Goal: Transaction & Acquisition: Purchase product/service

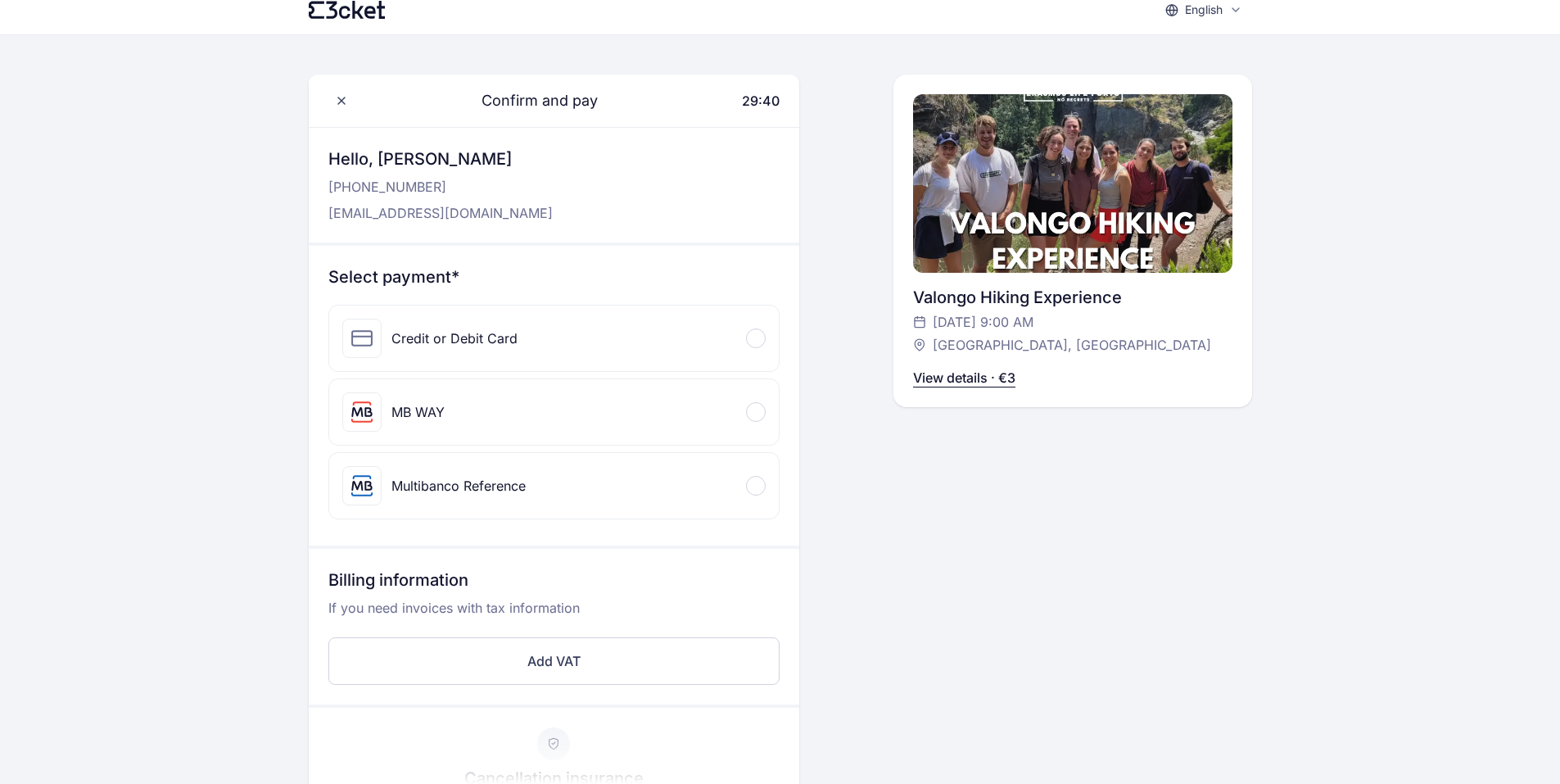
scroll to position [14, 0]
click at [752, 345] on div at bounding box center [756, 339] width 20 height 20
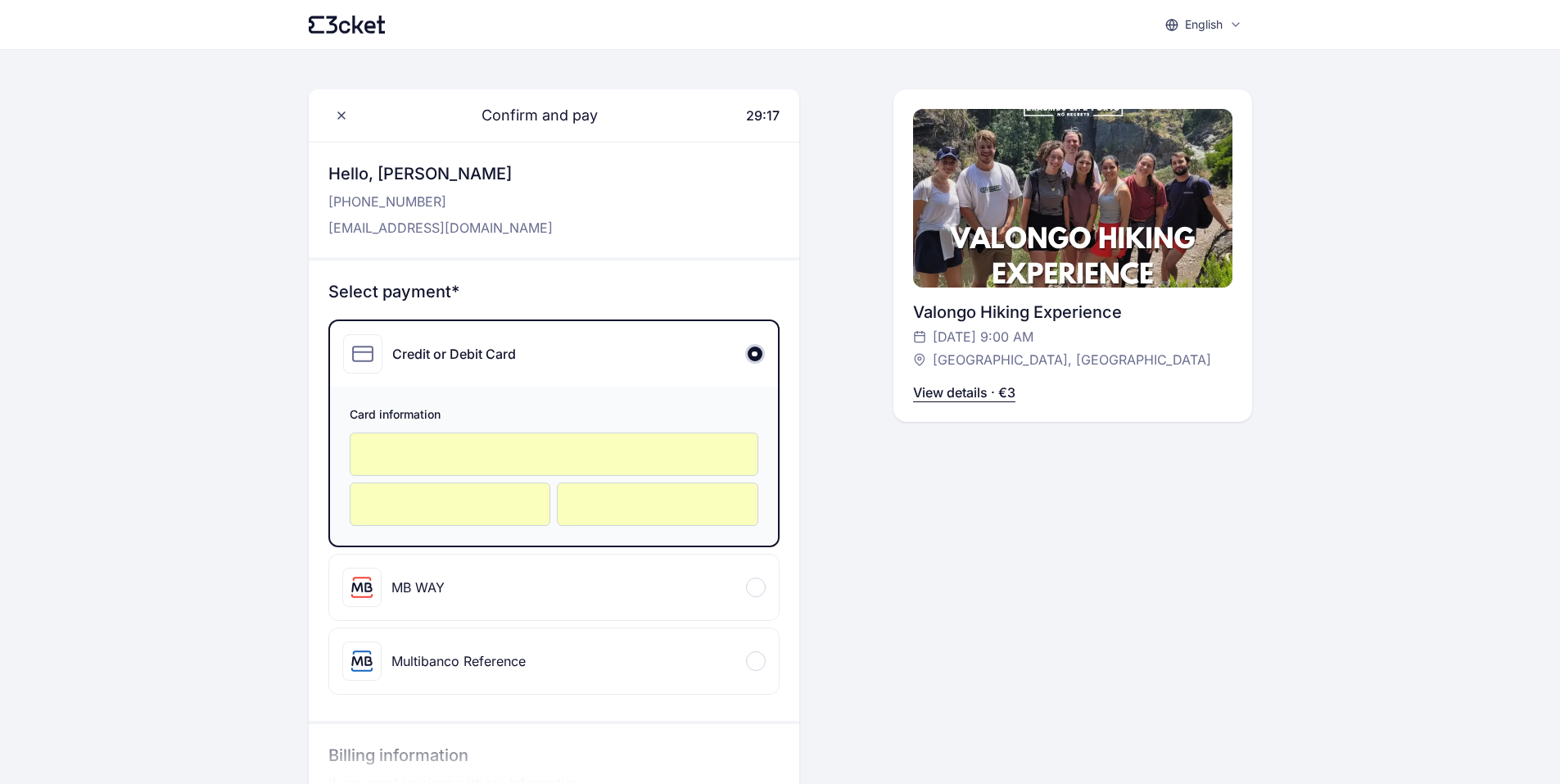
scroll to position [674, 0]
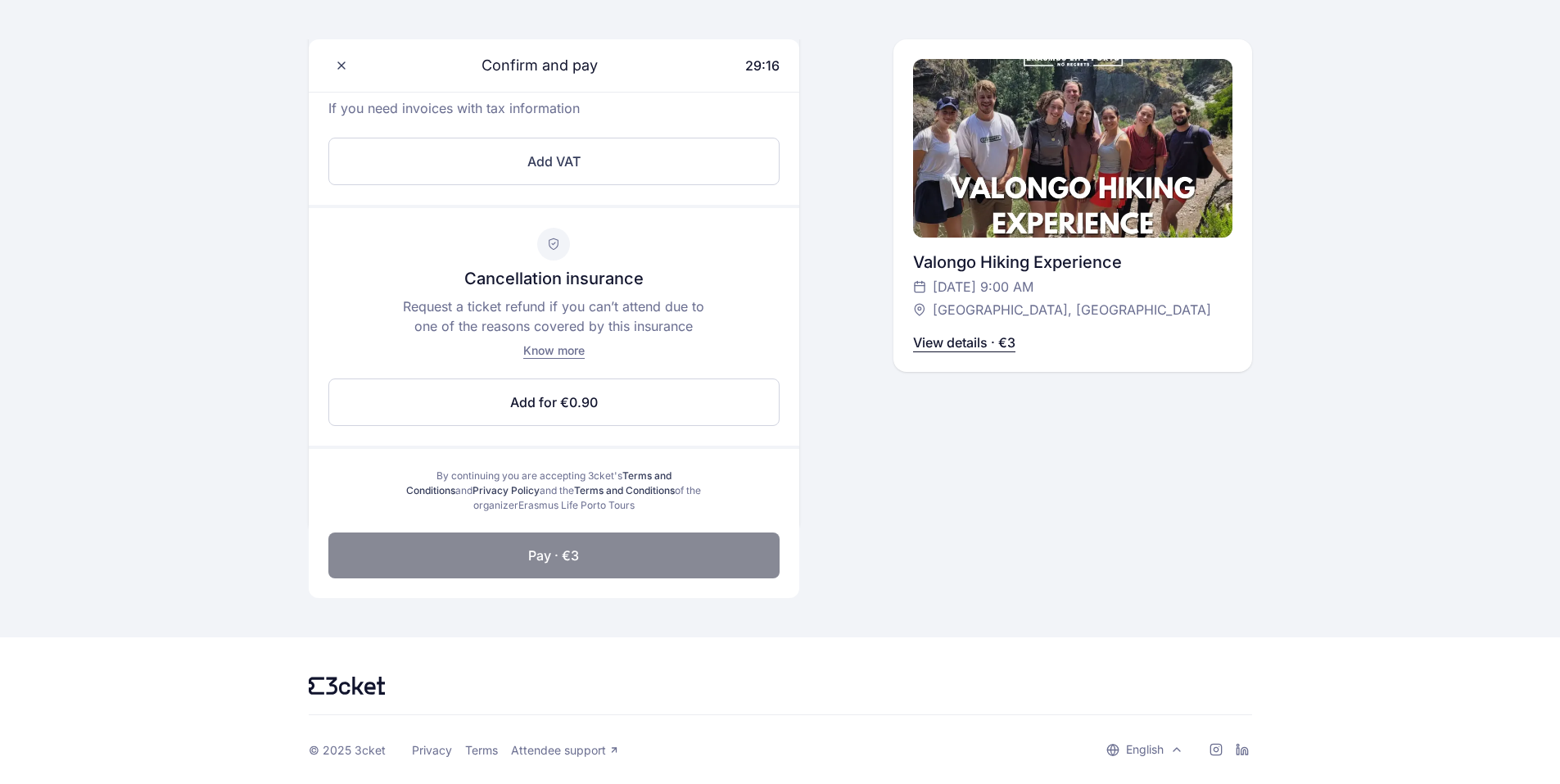
click at [563, 553] on span "Pay · €3" at bounding box center [554, 554] width 51 height 20
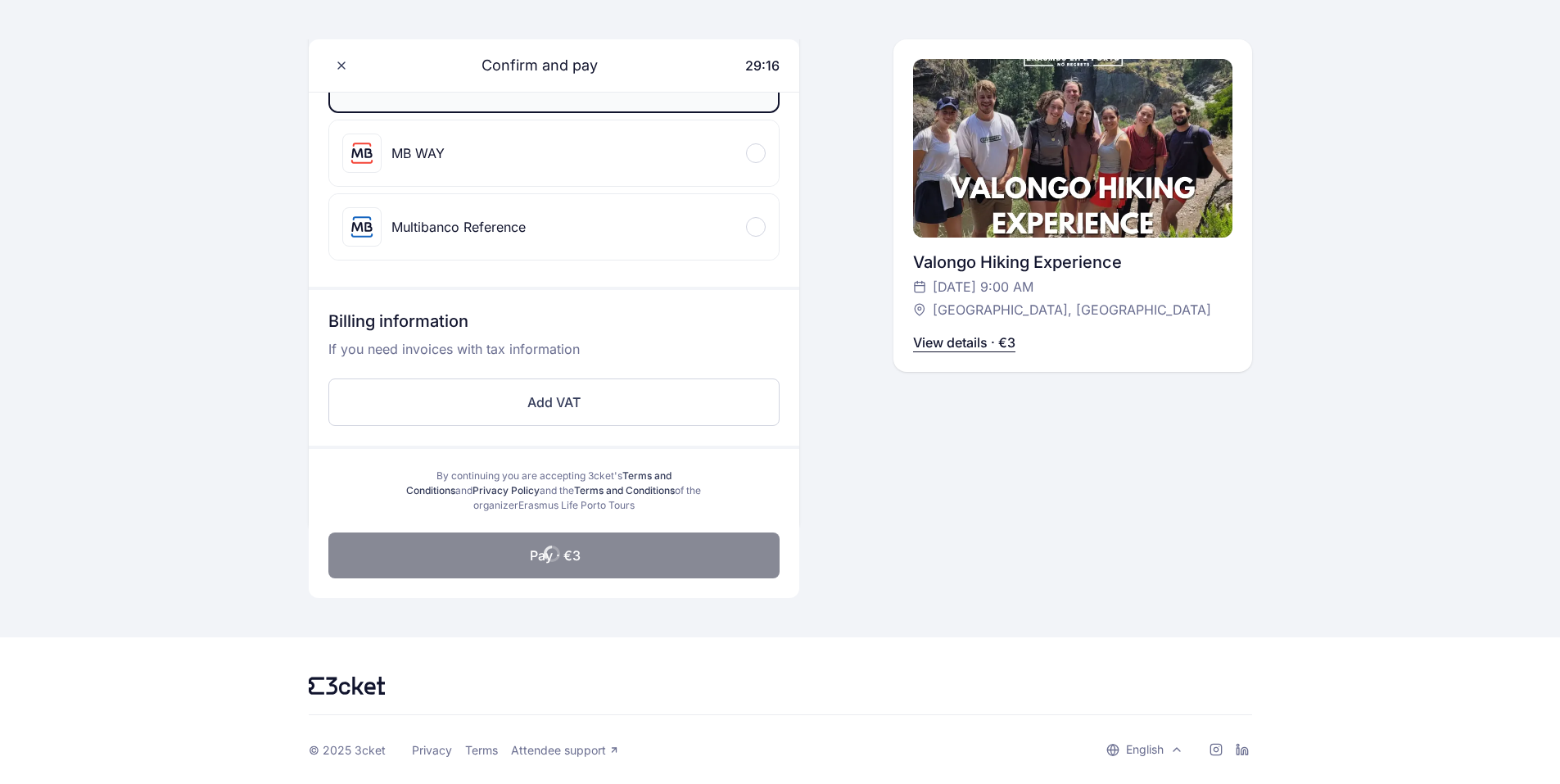
scroll to position [434, 0]
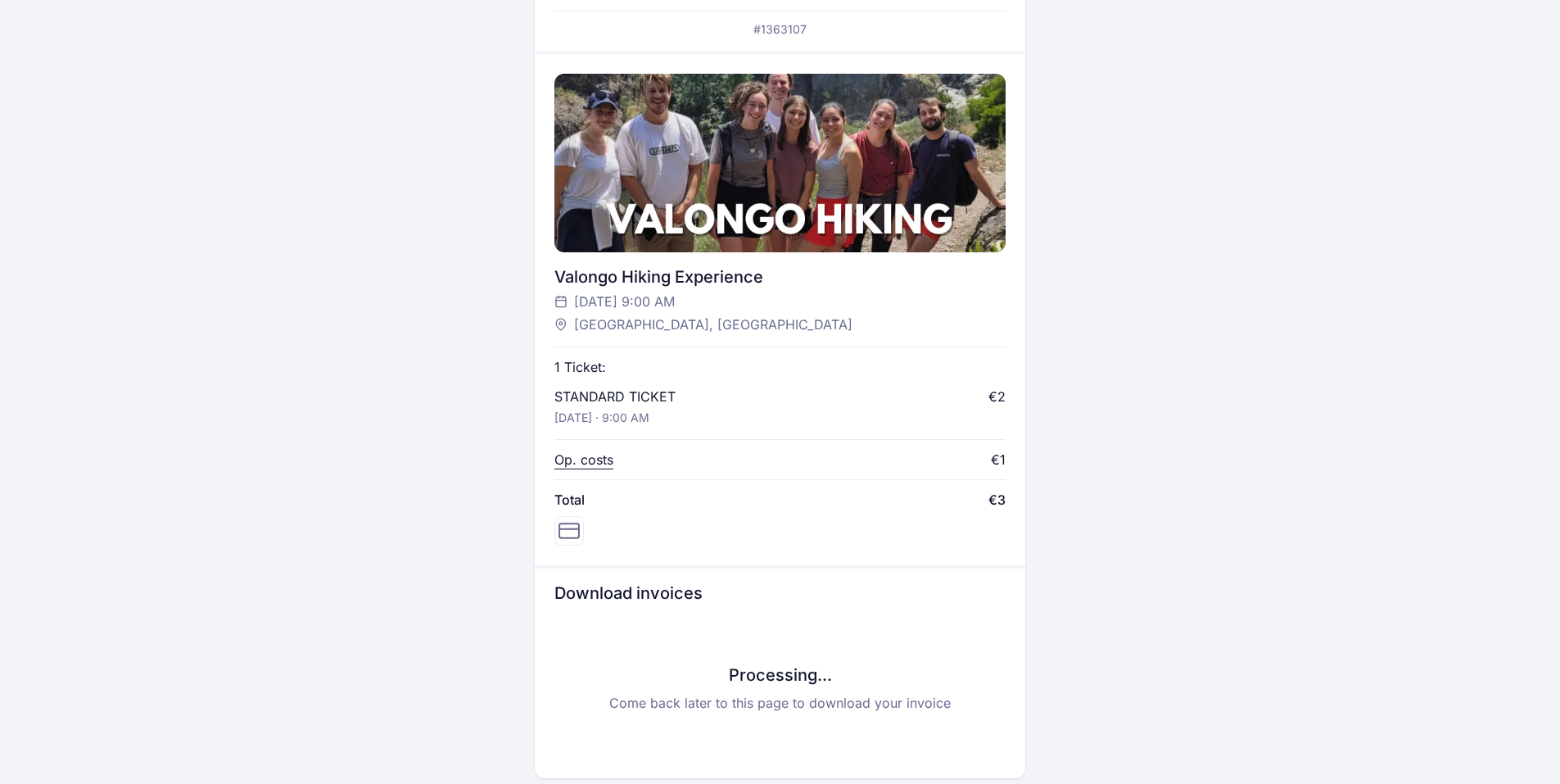
scroll to position [434, 0]
